Goal: Information Seeking & Learning: Learn about a topic

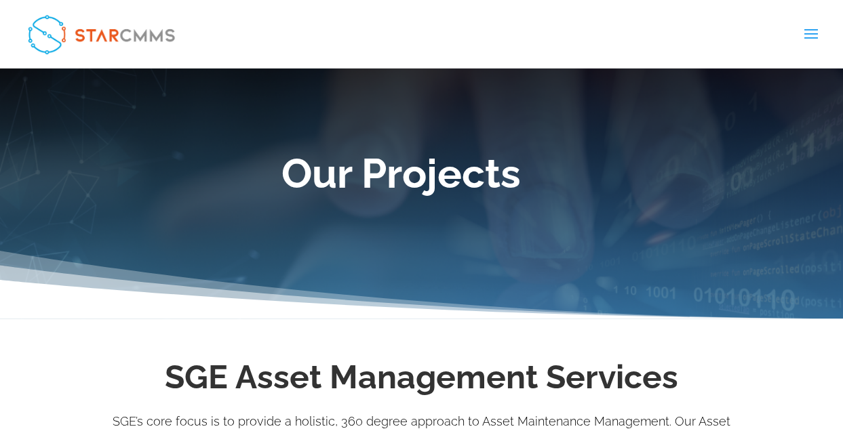
click at [808, 39] on span at bounding box center [811, 43] width 22 height 38
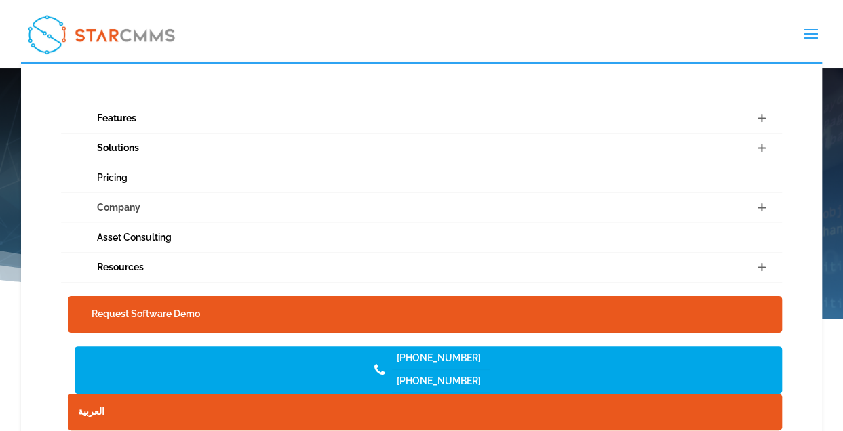
click at [121, 213] on link "Company" at bounding box center [421, 208] width 721 height 30
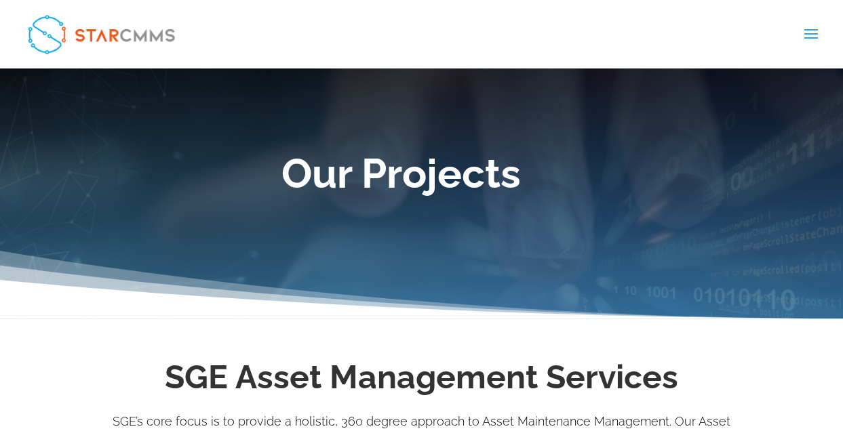
scroll to position [203, 0]
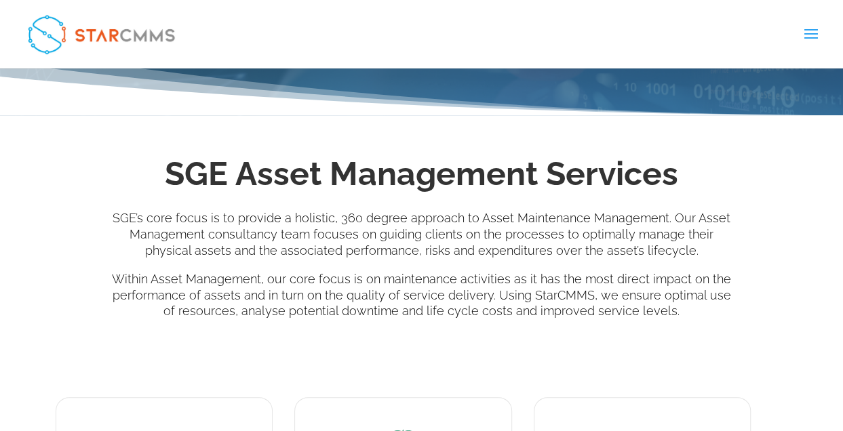
click at [670, 174] on h2 "SGE Asset Management Services" at bounding box center [421, 177] width 631 height 52
click at [111, 36] on img at bounding box center [101, 34] width 160 height 52
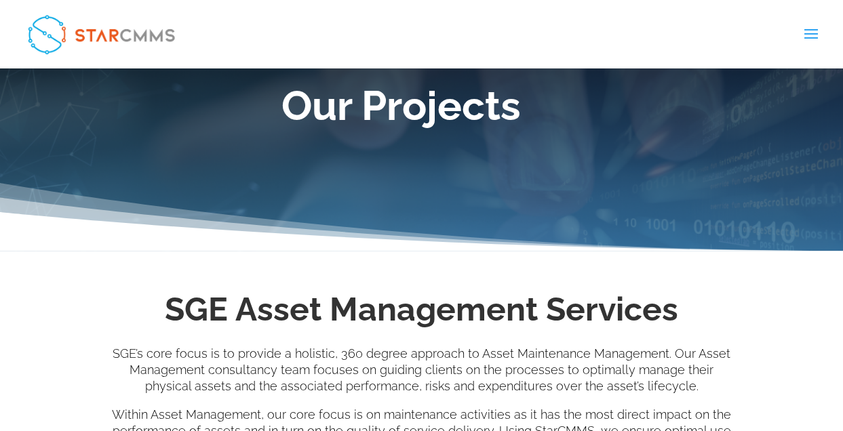
scroll to position [136, 0]
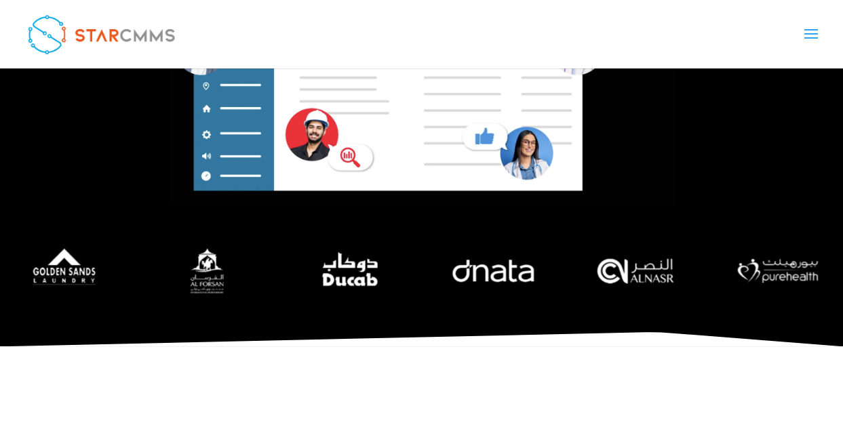
scroll to position [610, 0]
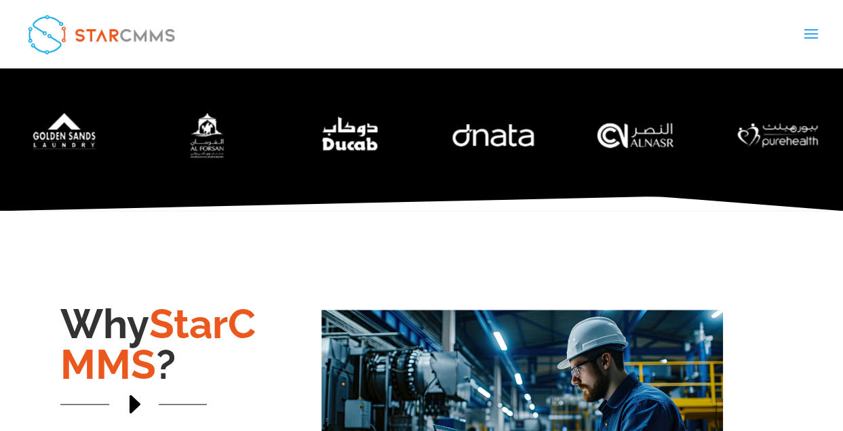
click at [804, 37] on span at bounding box center [811, 43] width 22 height 38
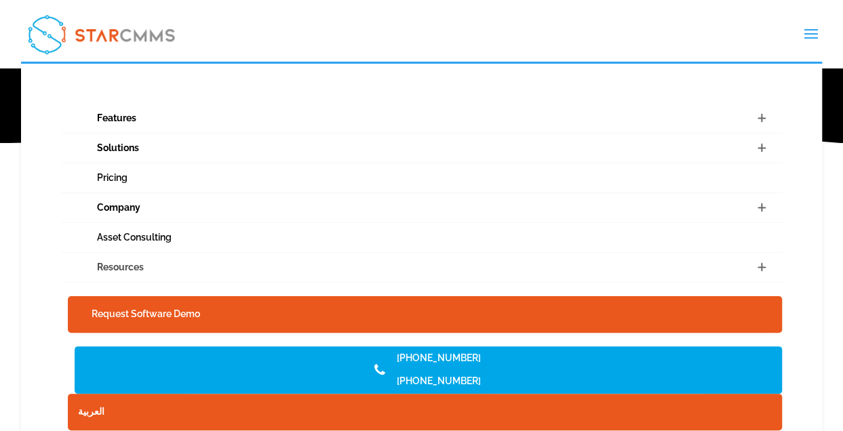
scroll to position [746, 0]
click at [116, 121] on link "Features" at bounding box center [421, 119] width 721 height 30
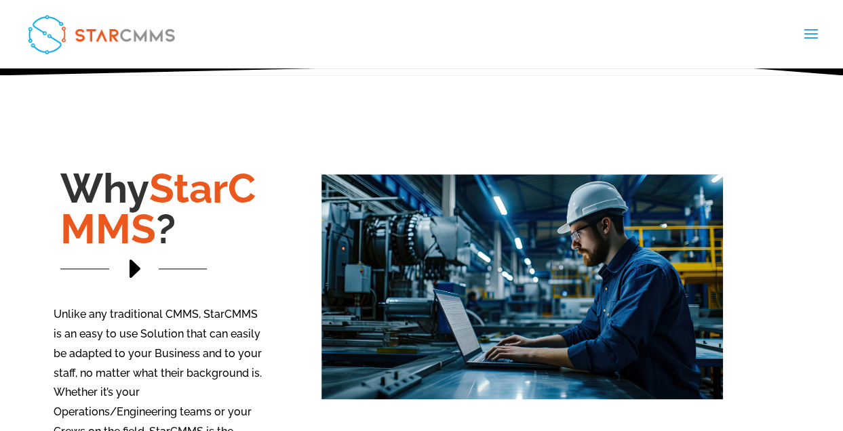
scroll to position [1017, 0]
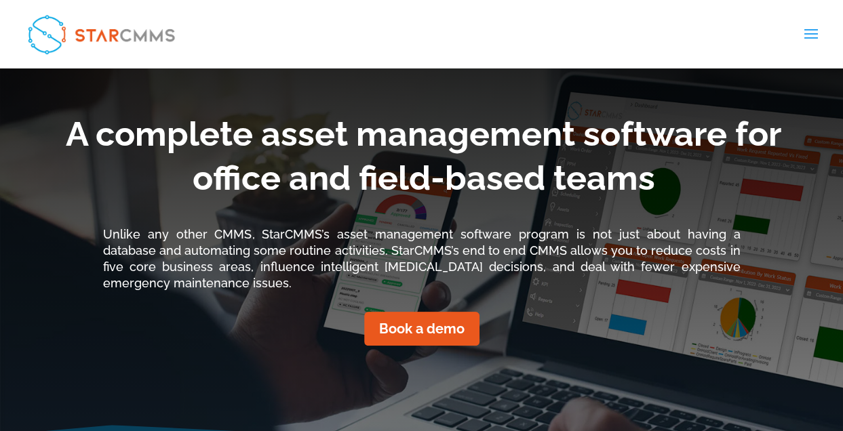
click at [810, 44] on span at bounding box center [811, 43] width 22 height 38
click at [811, 36] on span at bounding box center [811, 43] width 22 height 38
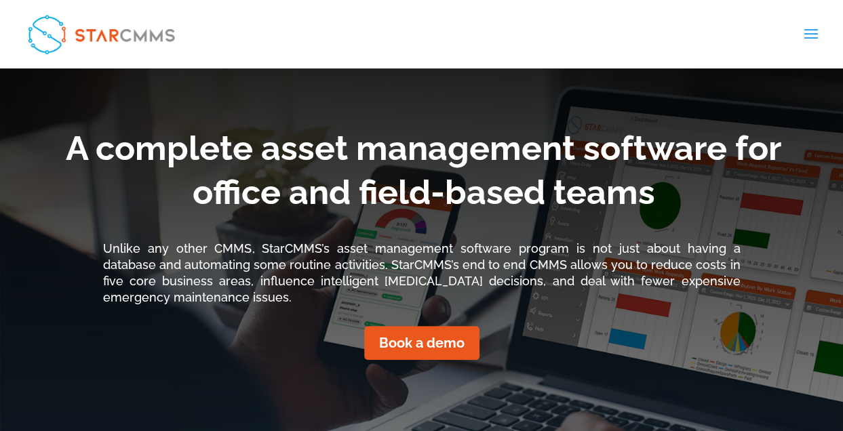
click at [811, 36] on span at bounding box center [811, 43] width 22 height 38
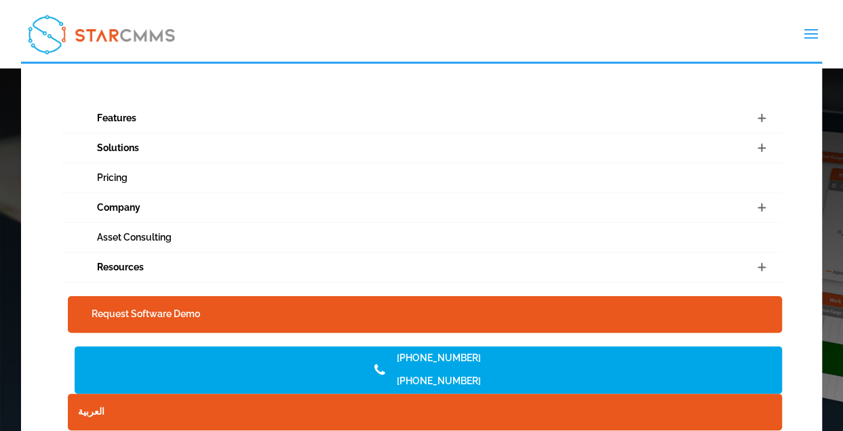
click at [758, 119] on span at bounding box center [761, 118] width 41 height 29
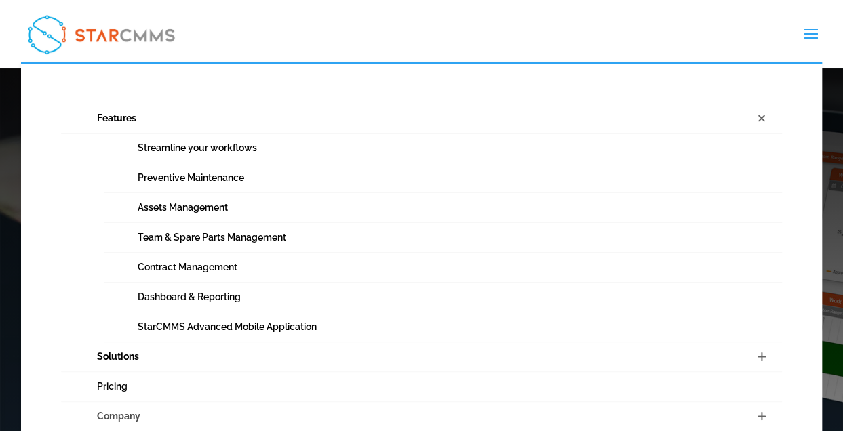
click at [120, 417] on link "Company" at bounding box center [421, 417] width 721 height 30
